Goal: Book appointment/travel/reservation

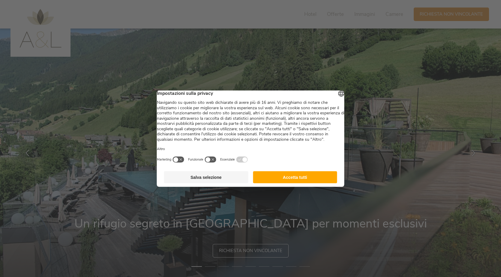
click at [282, 182] on button "Accetta tutti" at bounding box center [295, 177] width 84 height 12
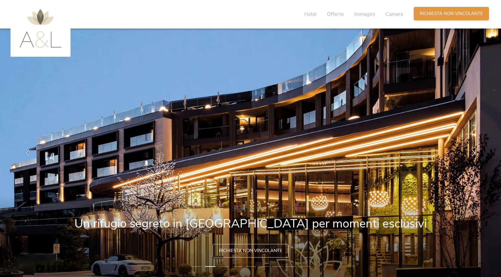
click at [470, 14] on span "Richiesta non vincolante" at bounding box center [451, 13] width 63 height 6
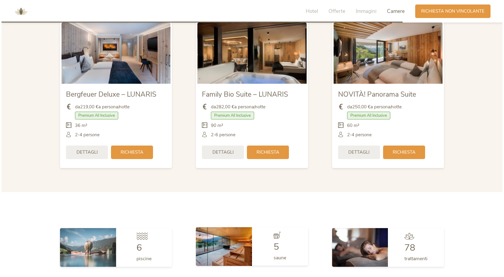
scroll to position [1447, 0]
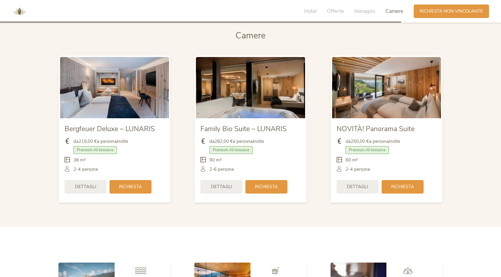
click at [109, 108] on img at bounding box center [114, 87] width 109 height 61
click at [89, 185] on span "Dettagli" at bounding box center [85, 186] width 21 height 6
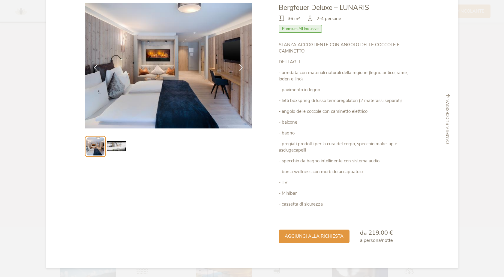
scroll to position [39, 0]
click at [121, 145] on img at bounding box center [116, 146] width 19 height 19
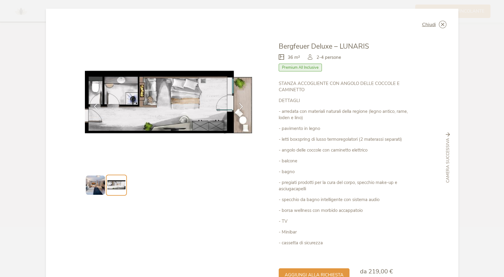
scroll to position [0, 0]
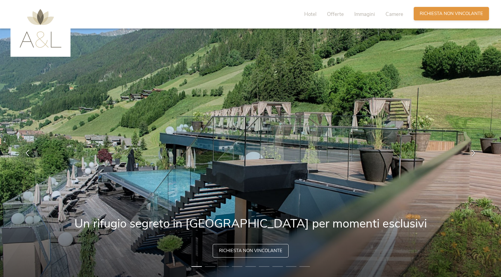
click at [445, 11] on span "Richiesta non vincolante" at bounding box center [451, 13] width 63 height 6
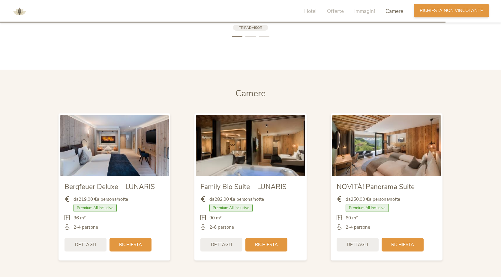
scroll to position [1807, 0]
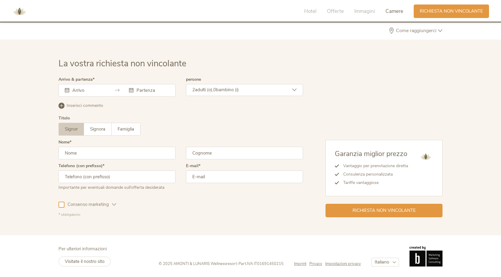
click at [79, 89] on input "text" at bounding box center [88, 90] width 34 height 6
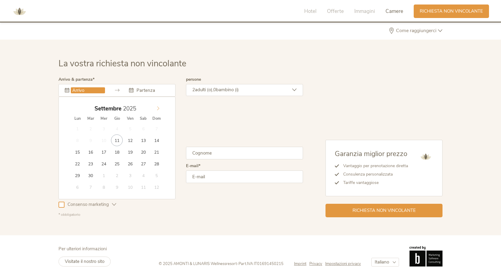
click at [157, 110] on icon at bounding box center [158, 108] width 2 height 4
click at [157, 110] on icon at bounding box center [158, 108] width 4 height 4
type input "[DATE]"
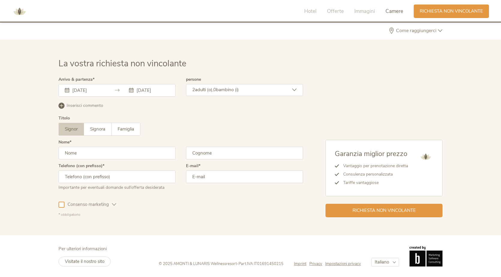
click at [229, 85] on div "2 adulti (o), 0 bambino (i)" at bounding box center [244, 90] width 117 height 12
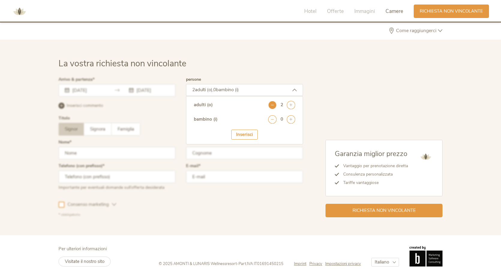
click at [270, 104] on icon at bounding box center [272, 105] width 8 height 8
click at [290, 120] on icon at bounding box center [291, 119] width 8 height 8
click at [289, 133] on select "seleziona 0 1 2 3 4 5 6 7 8 9 10 11 12 13 14 15 16 17" at bounding box center [280, 136] width 30 height 10
select select "9"
click at [265, 131] on select "seleziona 0 1 2 3 4 5 6 7 8 9 10 11 12 13 14 15 16 17" at bounding box center [280, 136] width 30 height 10
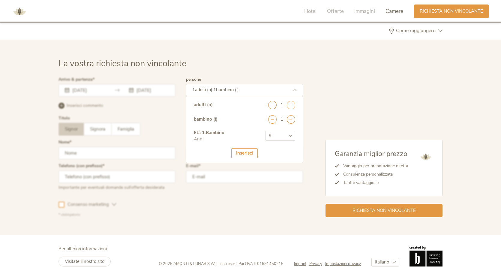
click at [241, 153] on div "Inserisci" at bounding box center [244, 153] width 26 height 10
